Goal: Feedback & Contribution: Submit feedback/report problem

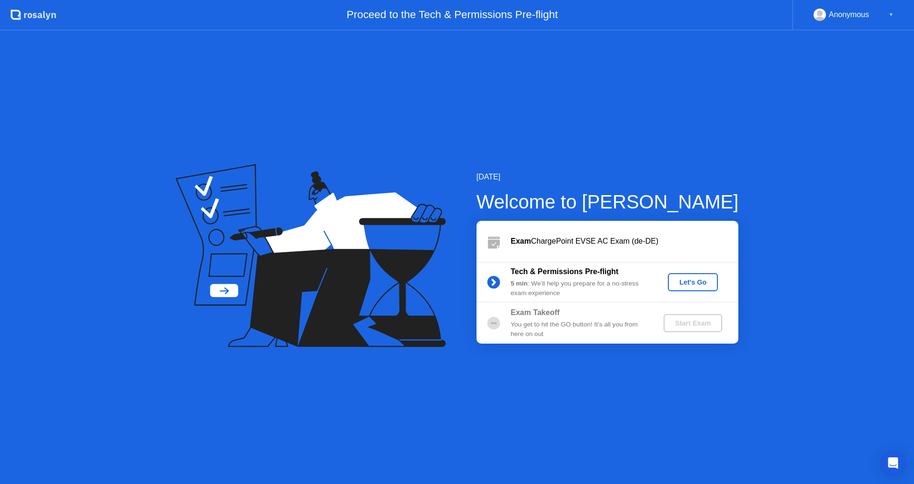
click at [690, 282] on div "Let's Go" at bounding box center [693, 283] width 42 height 8
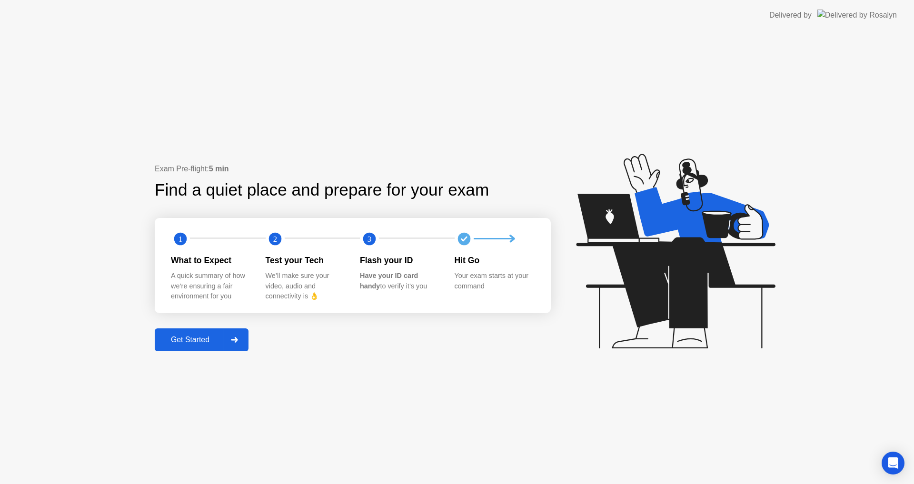
click at [203, 344] on div "Get Started" at bounding box center [190, 340] width 65 height 9
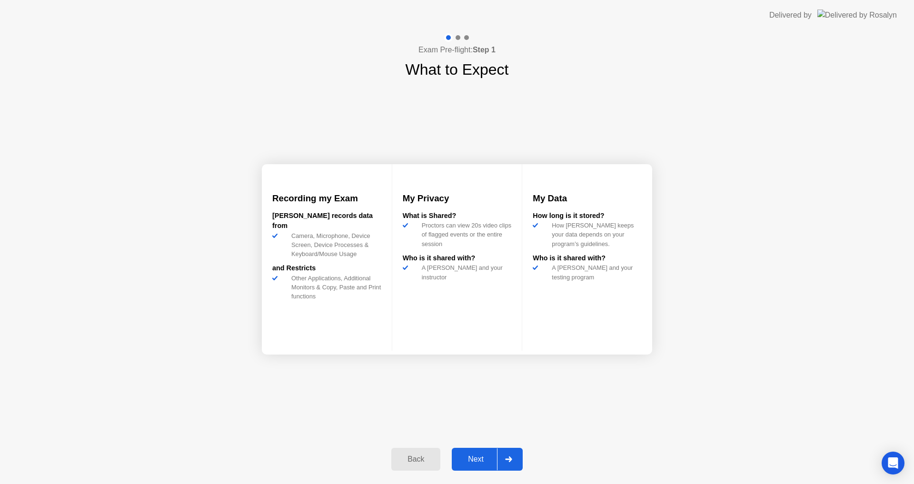
click at [486, 457] on div "Next" at bounding box center [476, 459] width 42 height 9
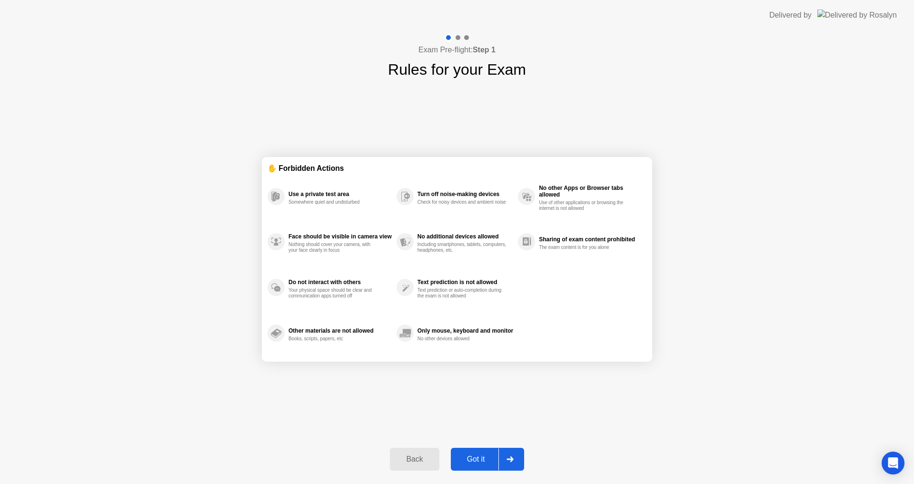
click at [486, 457] on div "Got it" at bounding box center [476, 459] width 45 height 9
select select "**********"
select select "*******"
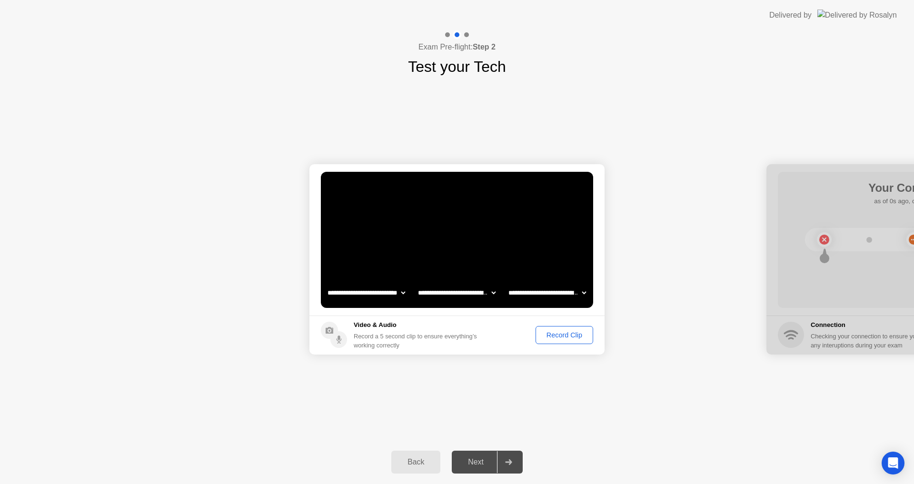
click at [486, 458] on div "Next" at bounding box center [476, 462] width 42 height 9
click at [562, 341] on button "Record Clip" at bounding box center [565, 335] width 58 height 18
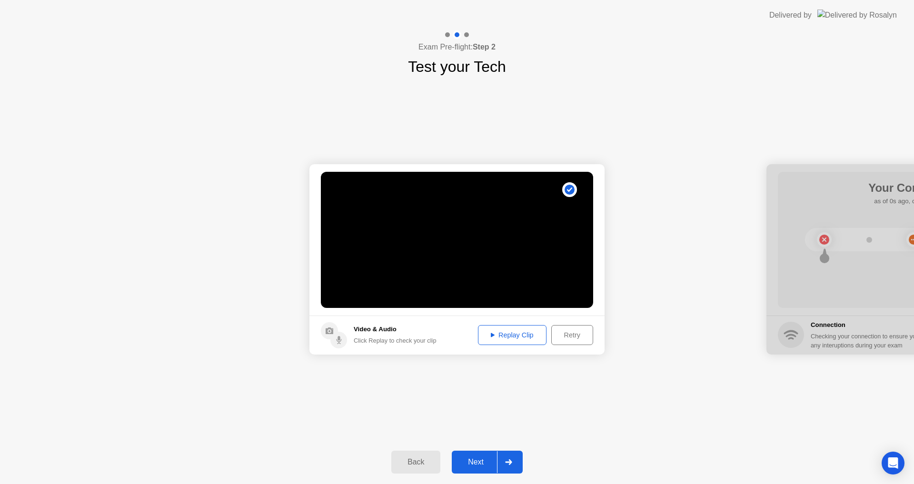
click at [471, 458] on div "Next" at bounding box center [476, 462] width 42 height 9
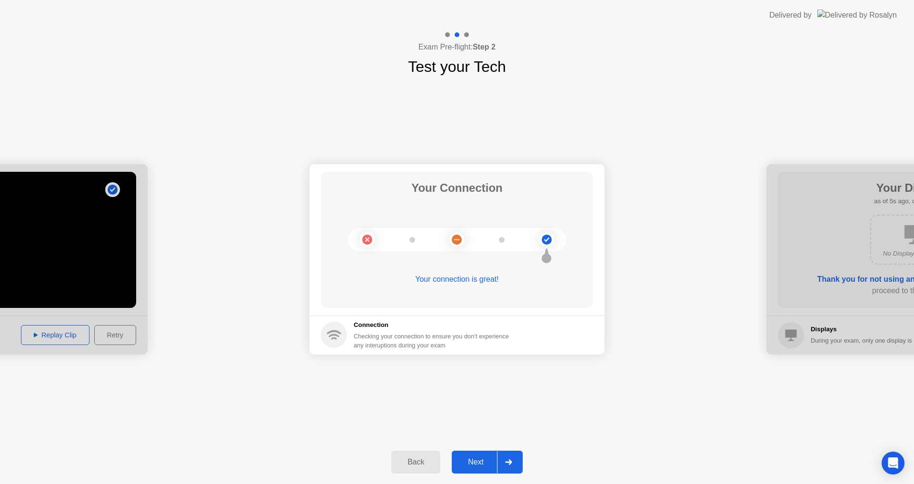
click at [475, 464] on div "Next" at bounding box center [476, 462] width 42 height 9
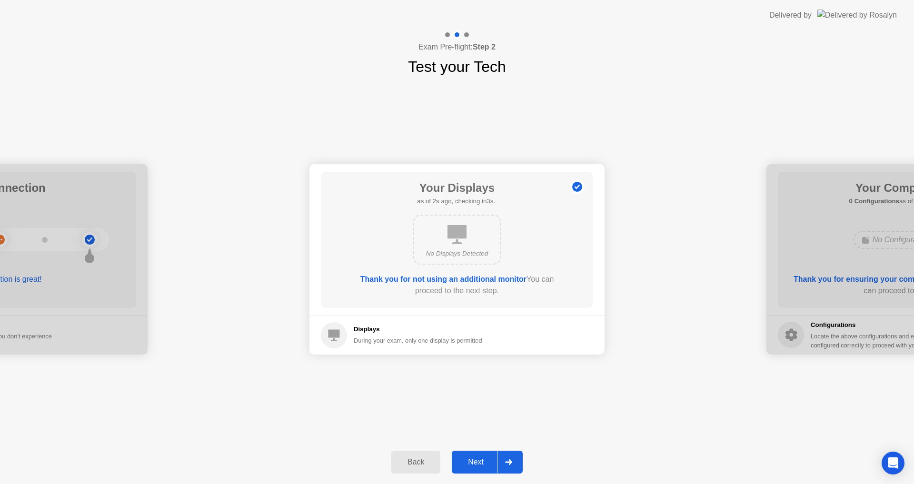
click at [475, 464] on div "Next" at bounding box center [476, 462] width 42 height 9
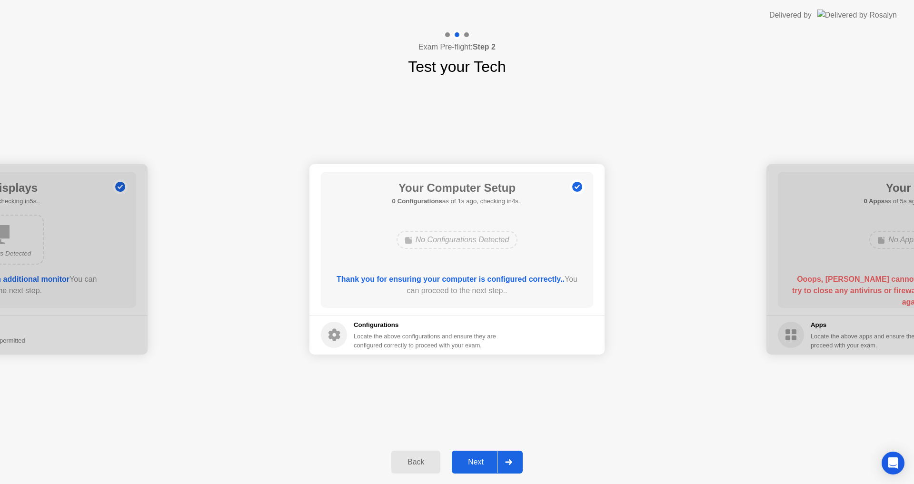
click at [475, 464] on div "Next" at bounding box center [476, 462] width 42 height 9
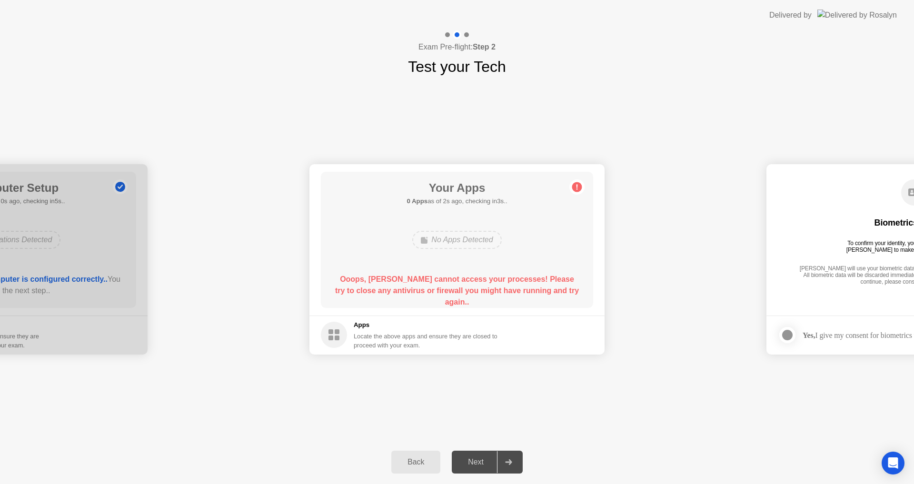
click at [475, 464] on div "Next" at bounding box center [476, 462] width 42 height 9
drag, startPoint x: 15, startPoint y: 484, endPoint x: 282, endPoint y: 84, distance: 480.6
click at [282, 84] on div "**********" at bounding box center [457, 259] width 914 height 362
click at [226, 84] on div "**********" at bounding box center [457, 259] width 914 height 362
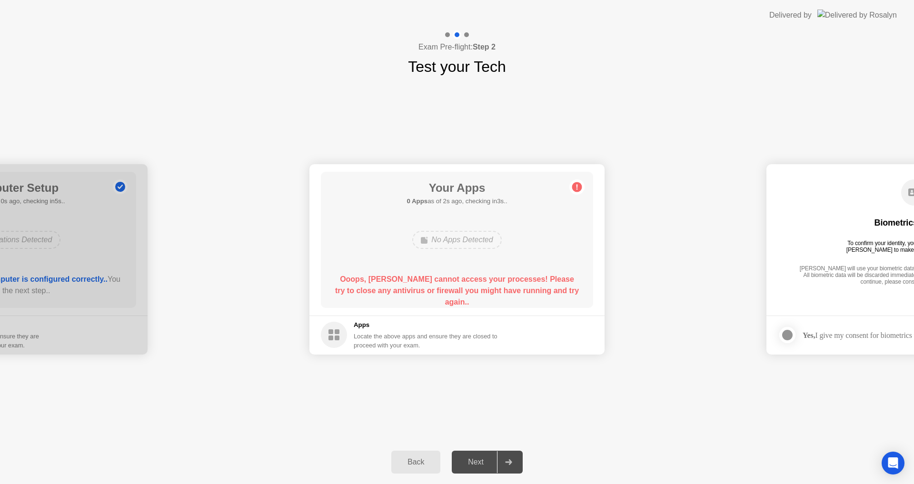
click at [337, 330] on rect at bounding box center [337, 332] width 5 height 5
click at [383, 340] on div "Locate the above apps and ensure they are closed to proceed with your exam." at bounding box center [426, 341] width 144 height 18
click at [361, 324] on h5 "Apps" at bounding box center [426, 325] width 144 height 10
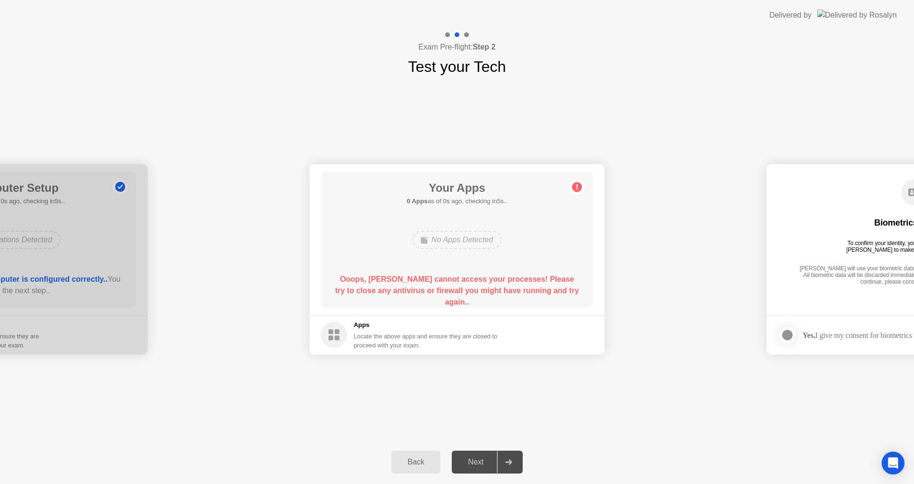
click at [575, 185] on circle at bounding box center [577, 187] width 10 height 10
click at [892, 466] on icon "Open Intercom Messenger" at bounding box center [893, 463] width 12 height 12
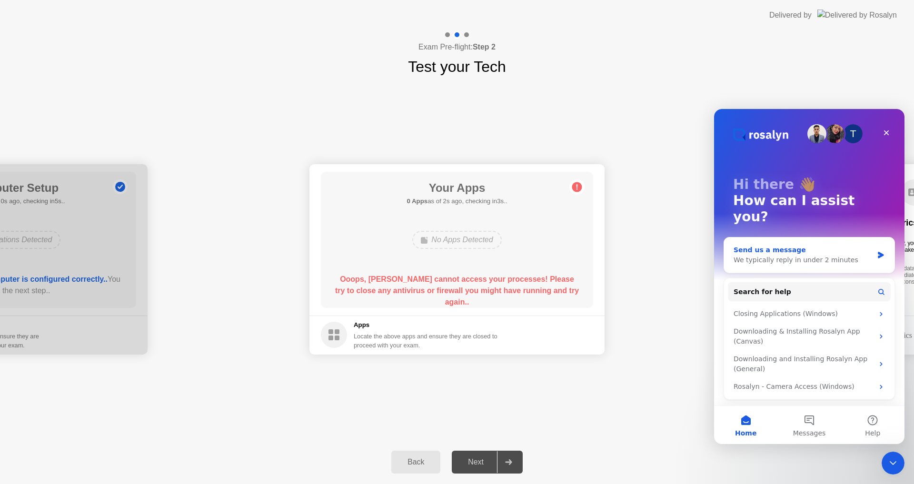
click at [784, 245] on div "Send us a message" at bounding box center [804, 250] width 140 height 10
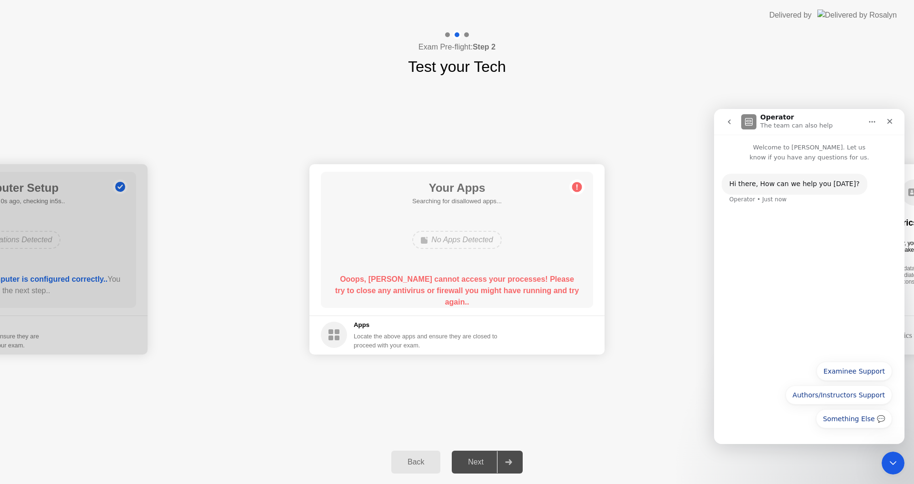
click at [773, 213] on div "Hi ​there, How can we help you [DATE]? Operator • Just now" at bounding box center [809, 195] width 175 height 42
click at [787, 200] on div "Hi ​there, How can we help you [DATE]? Operator • Just now" at bounding box center [809, 195] width 175 height 42
click at [840, 419] on button "Something Else 💬" at bounding box center [854, 419] width 76 height 19
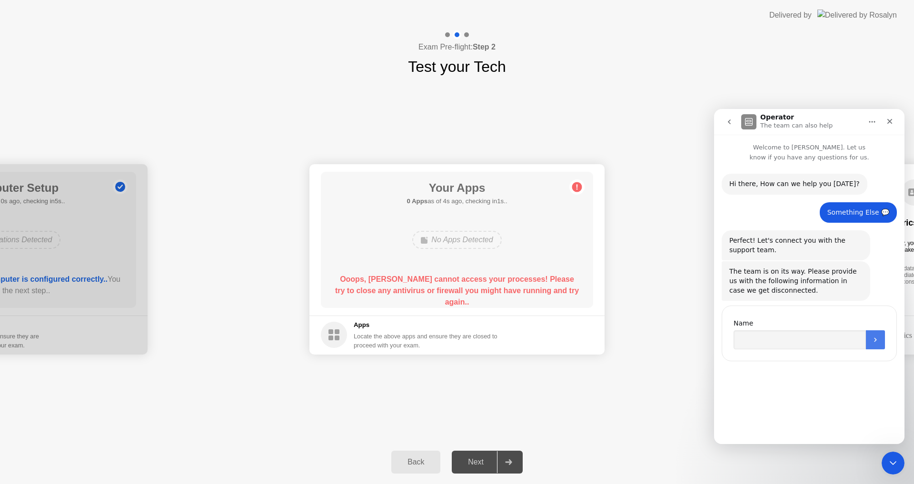
click at [879, 340] on icon "Submit" at bounding box center [876, 340] width 8 height 8
click at [741, 339] on input "Name" at bounding box center [800, 339] width 132 height 19
type input "*****"
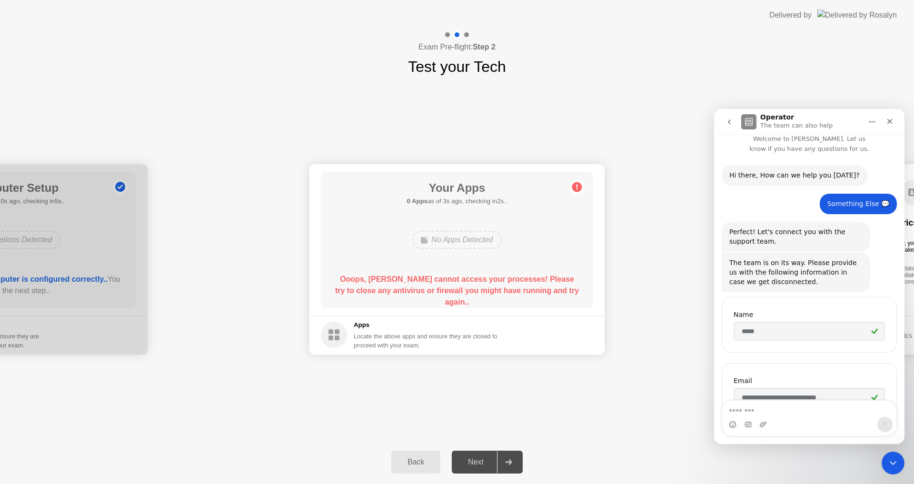
scroll to position [93, 0]
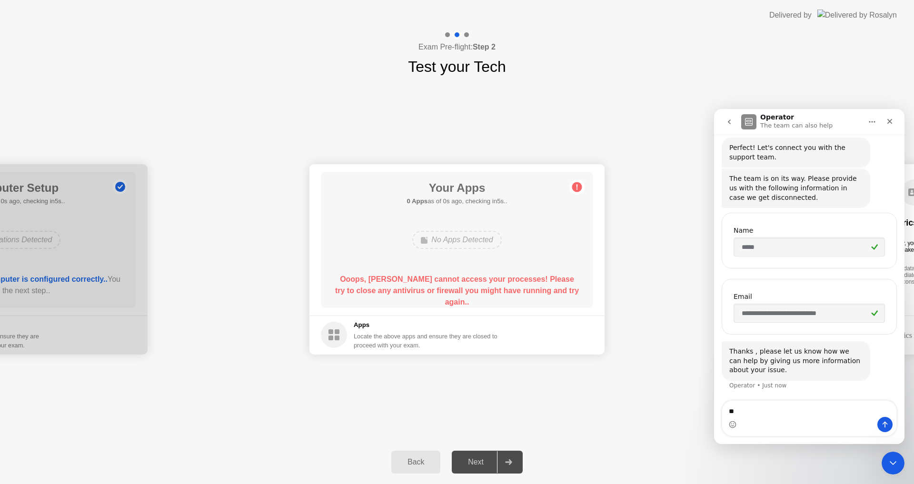
type textarea "*"
click at [735, 412] on textarea "Message…" at bounding box center [809, 409] width 174 height 16
click at [740, 414] on textarea "Message…" at bounding box center [809, 409] width 174 height 16
click at [753, 418] on div "Intercom messenger" at bounding box center [809, 424] width 174 height 15
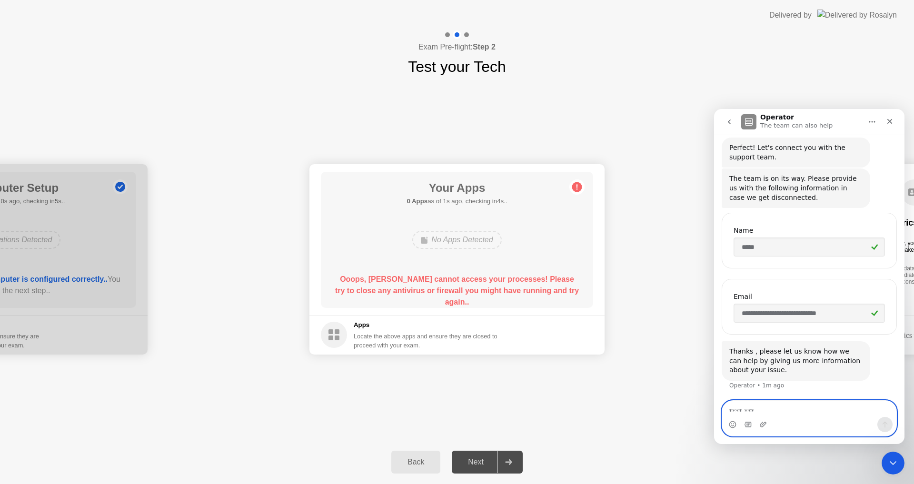
click at [746, 406] on textarea "Message…" at bounding box center [809, 409] width 174 height 16
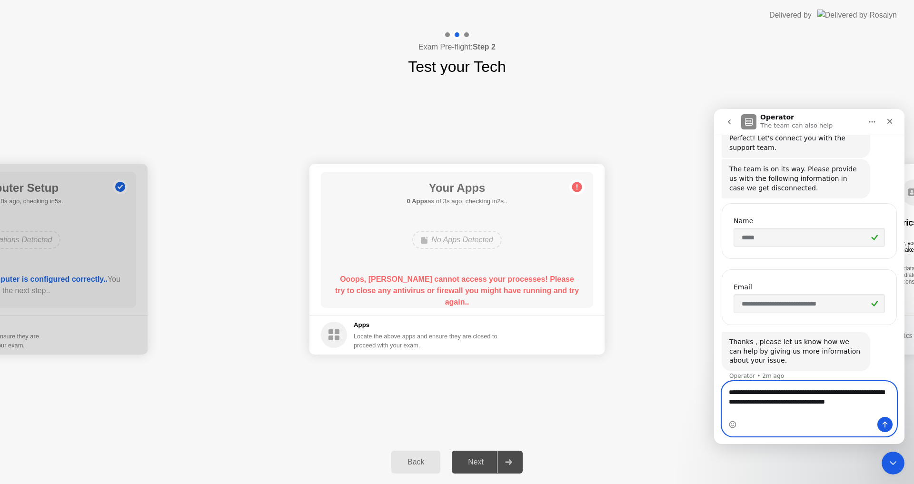
scroll to position [112, 0]
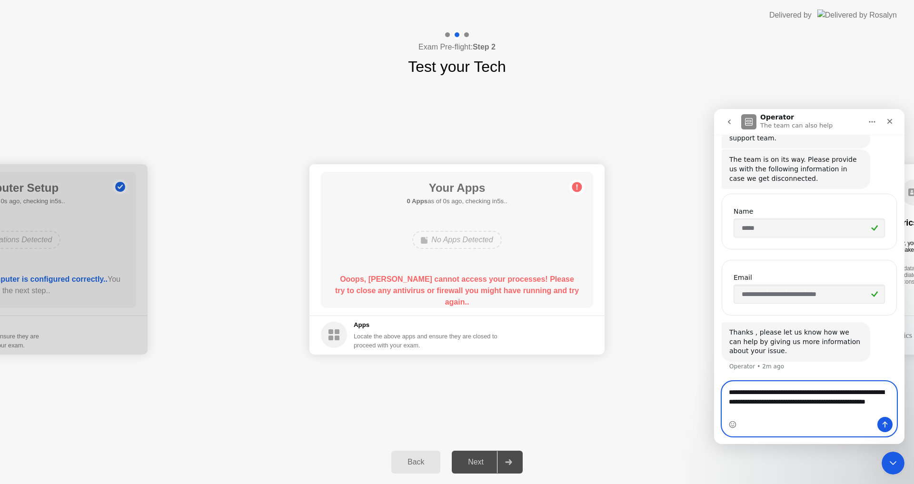
type textarea "**********"
click at [881, 427] on icon "Send a message…" at bounding box center [885, 425] width 8 height 8
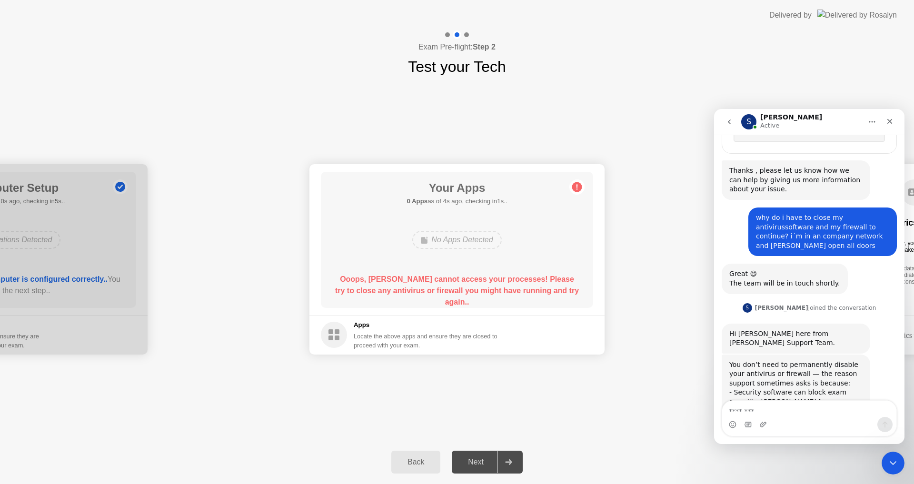
scroll to position [333, 0]
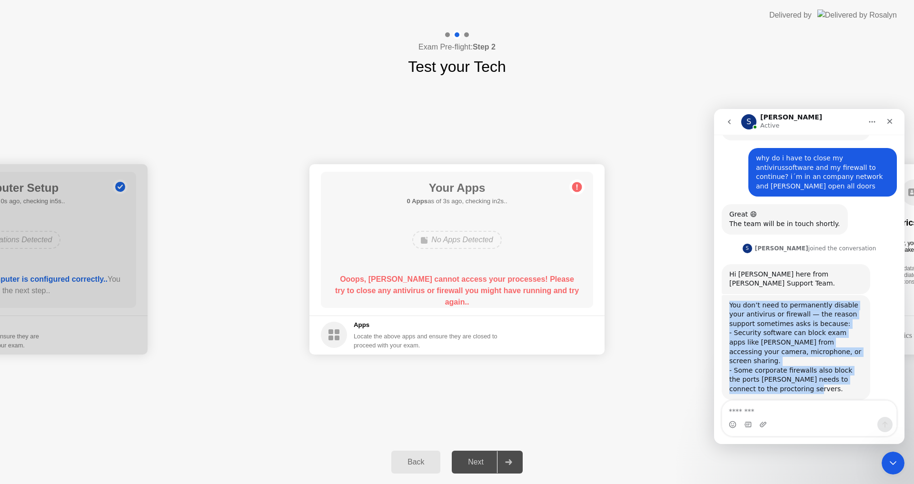
drag, startPoint x: 730, startPoint y: 292, endPoint x: 792, endPoint y: 367, distance: 96.4
click at [792, 367] on div "You don’t need to permanently disable your antivirus or firewall — the reason s…" at bounding box center [796, 347] width 133 height 93
copy div "You don’t need to permanently disable your antivirus or firewall — the reason s…"
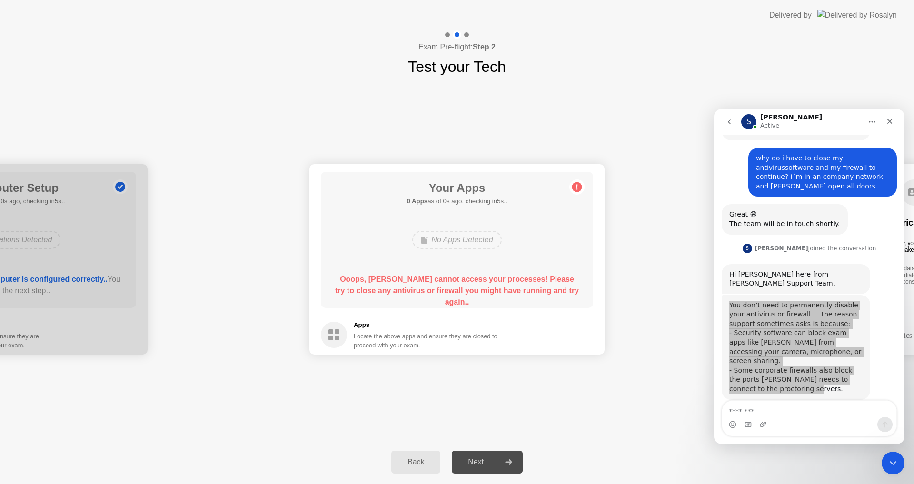
click at [688, 3] on header "Delivered by" at bounding box center [457, 15] width 914 height 30
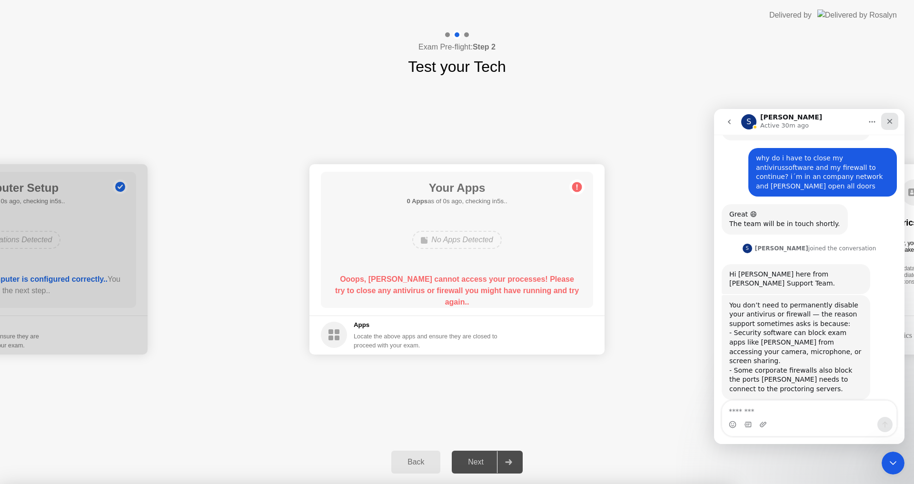
click at [892, 124] on icon "Close" at bounding box center [890, 122] width 8 height 8
